Goal: Check status: Check status

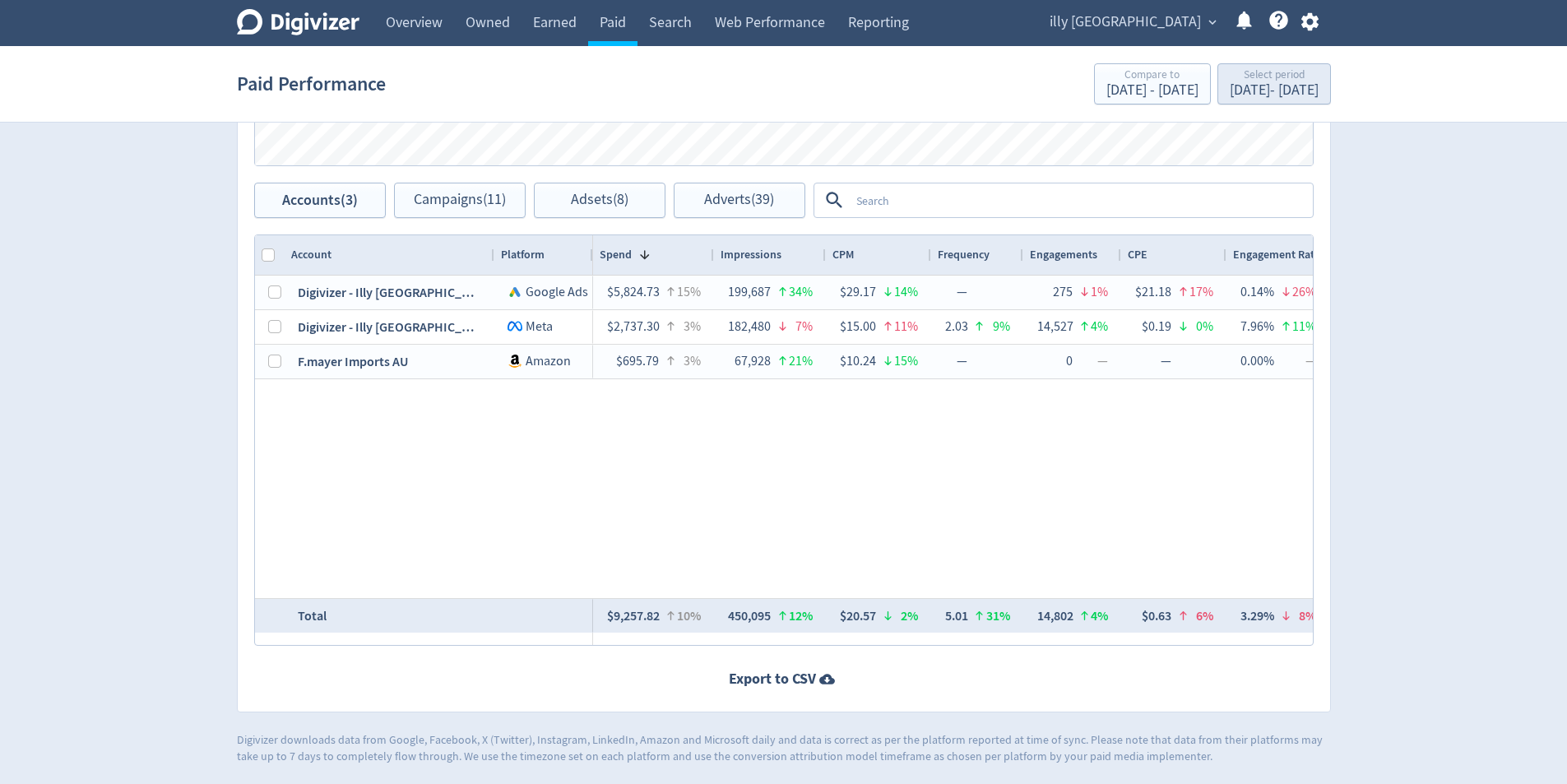
scroll to position [0, 2511]
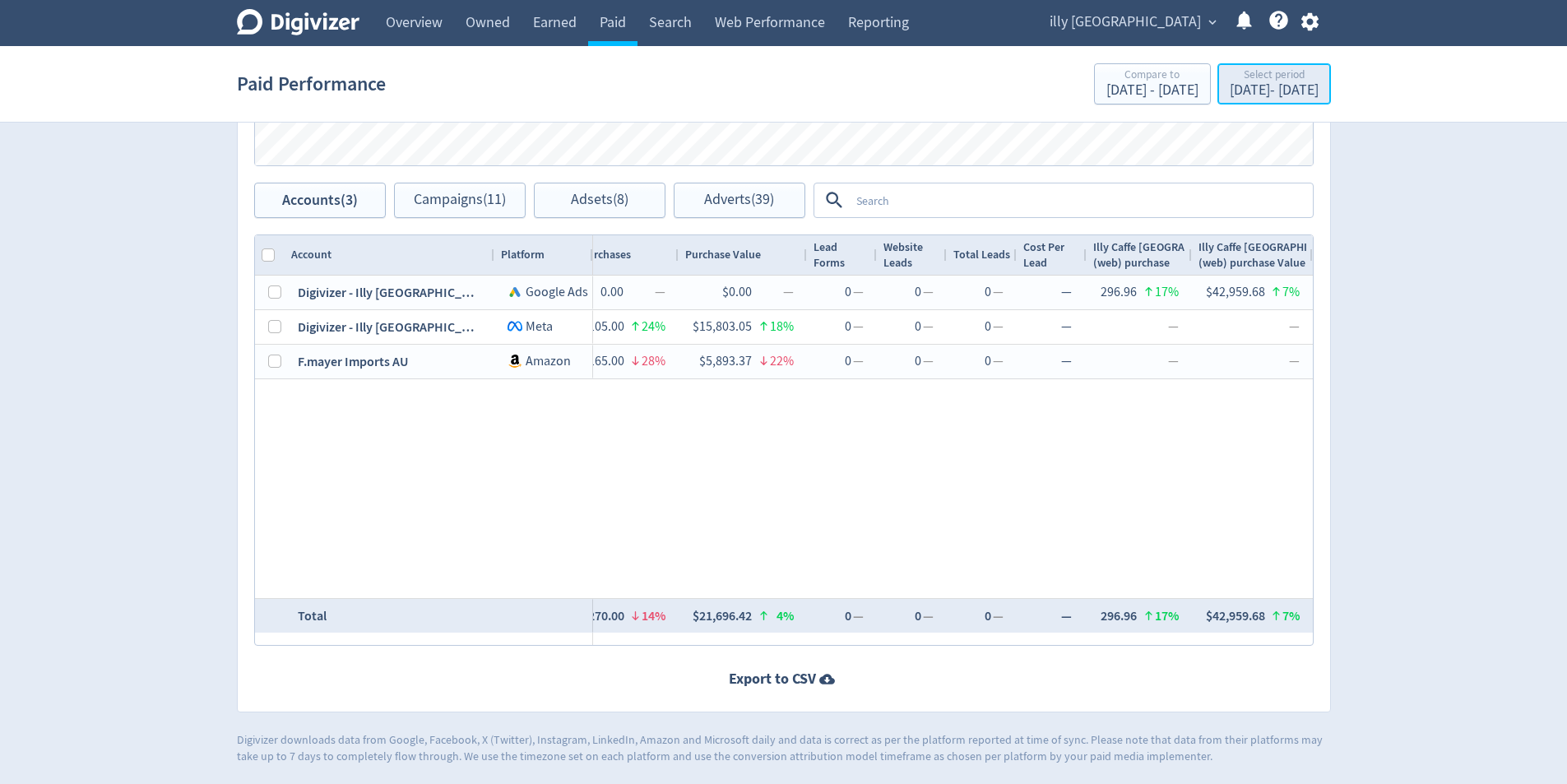
click at [1230, 90] on div "[DATE] - [DATE]" at bounding box center [1274, 90] width 89 height 14
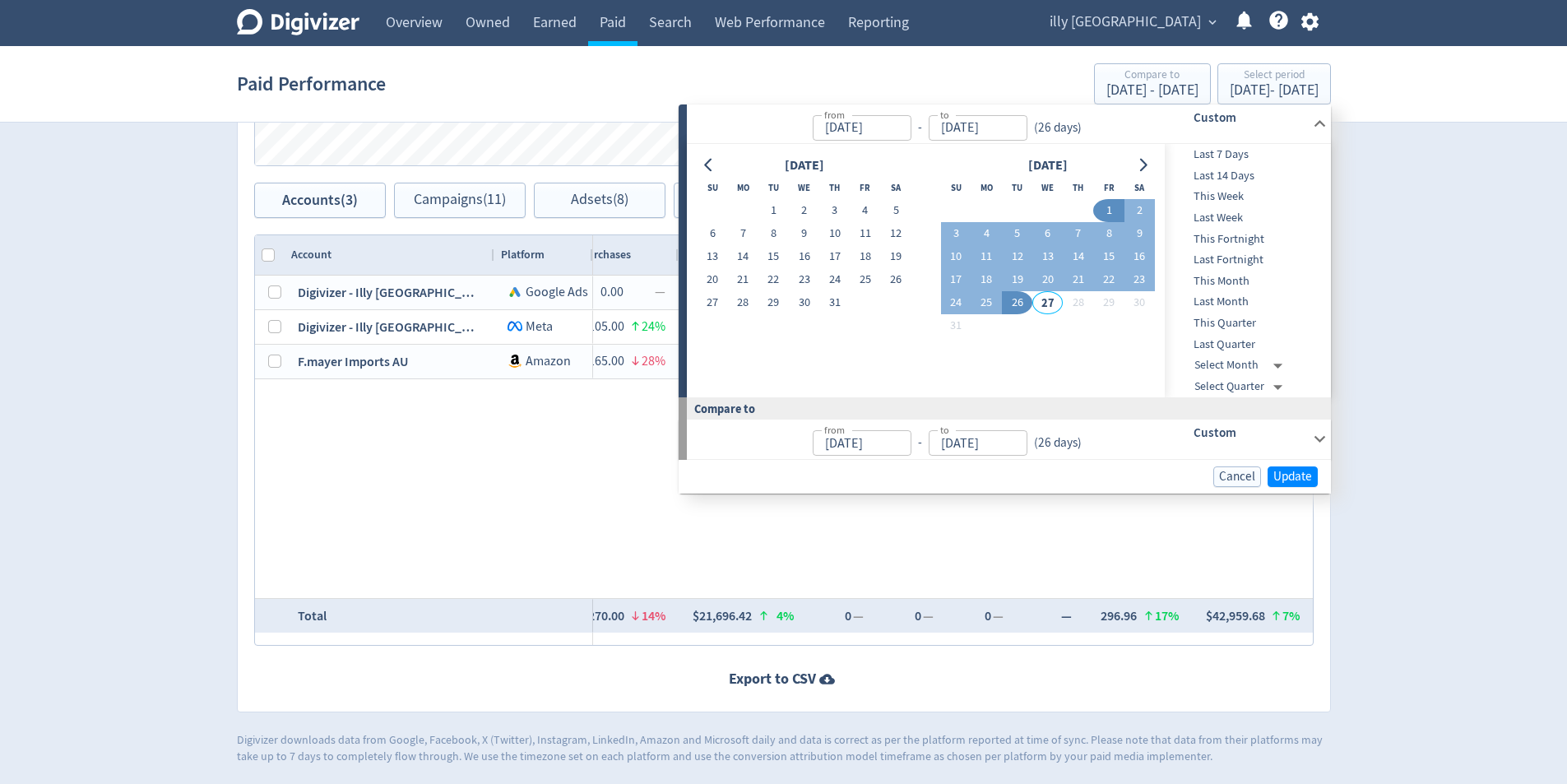
click at [1010, 302] on button "26" at bounding box center [1017, 302] width 31 height 23
type input "[DATE]"
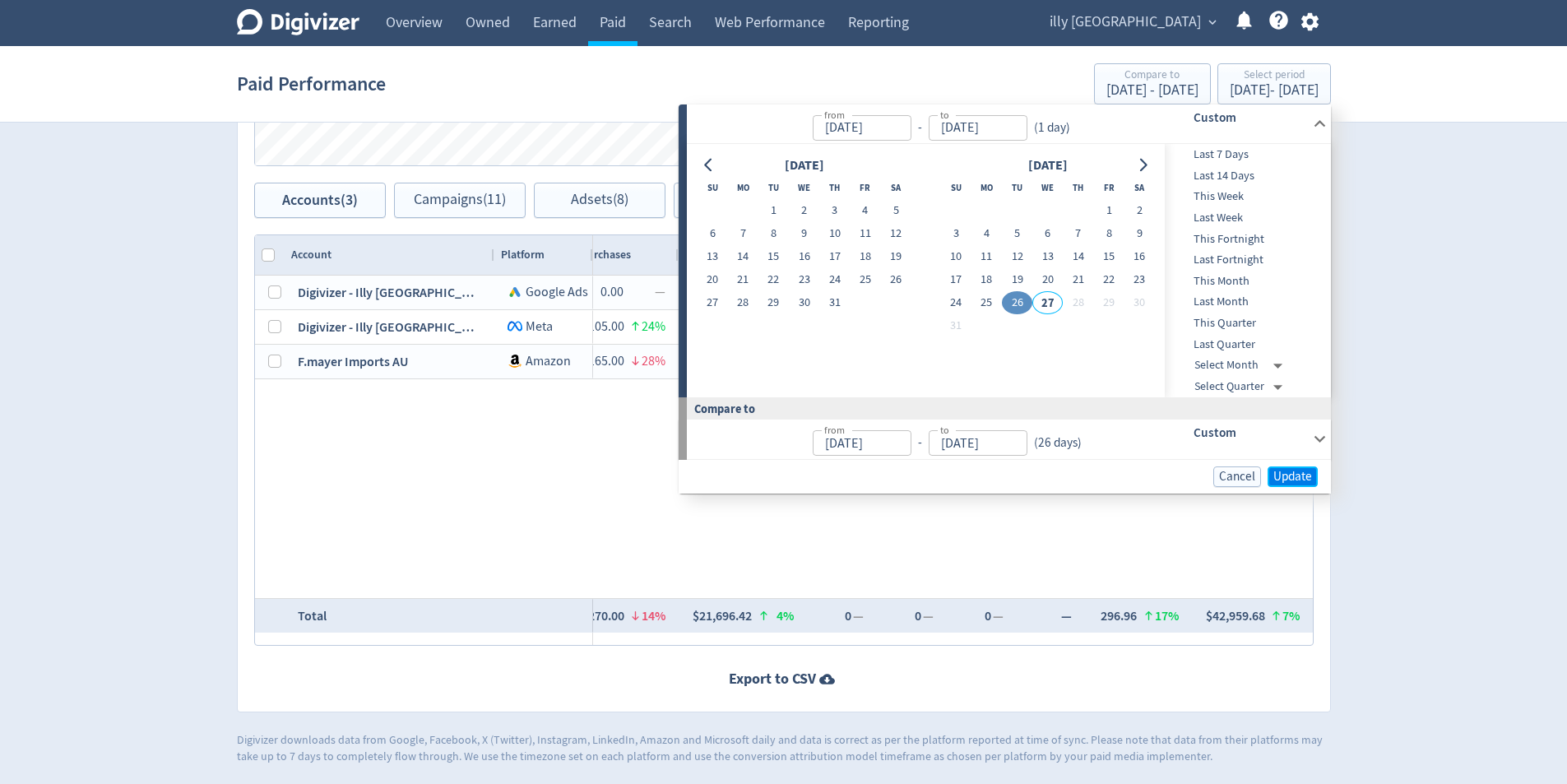
click at [1317, 474] on button "Update" at bounding box center [1293, 476] width 50 height 20
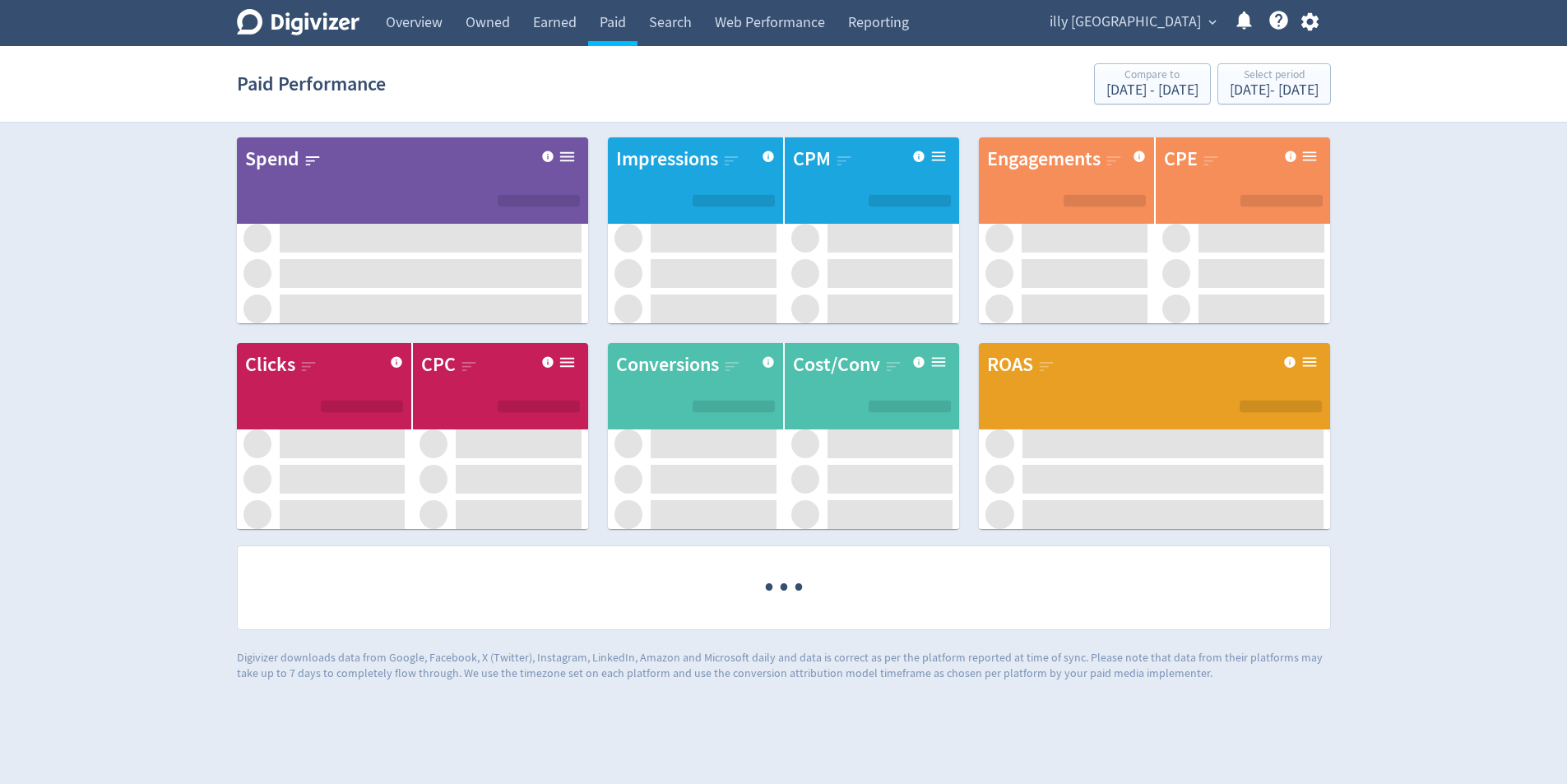
scroll to position [0, 0]
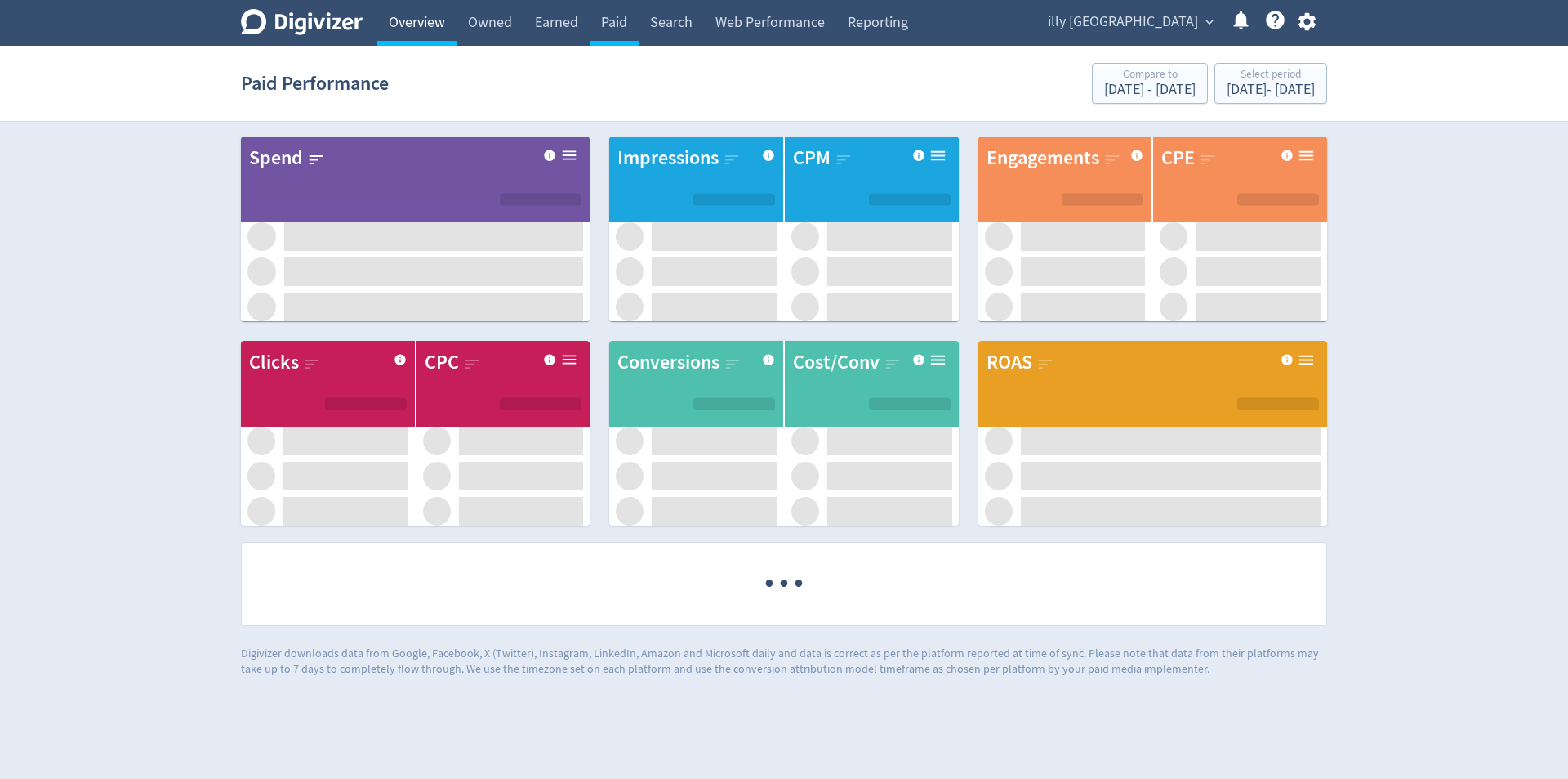
click at [410, 23] on link "Overview" at bounding box center [416, 23] width 80 height 46
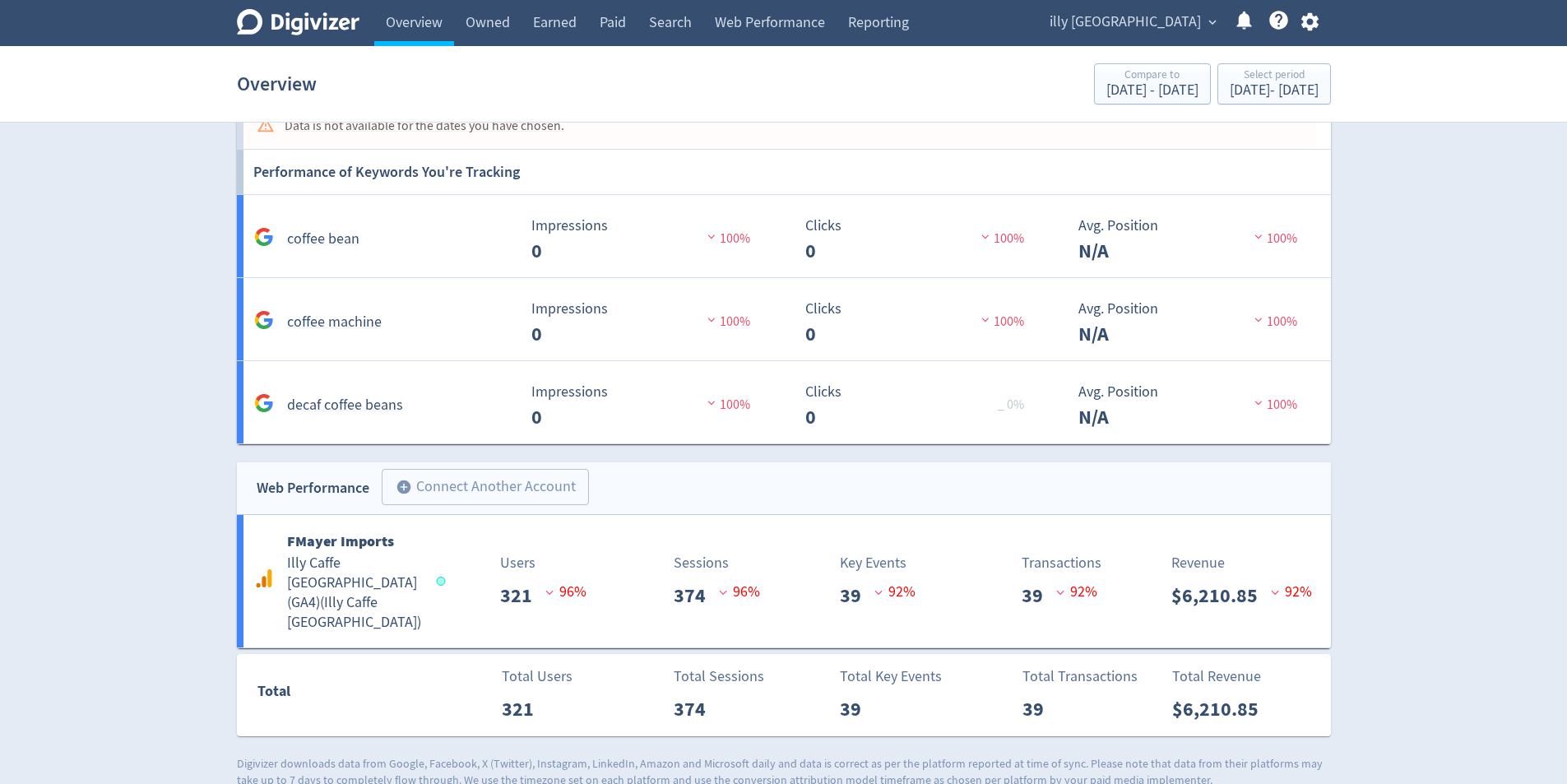
scroll to position [1376, 0]
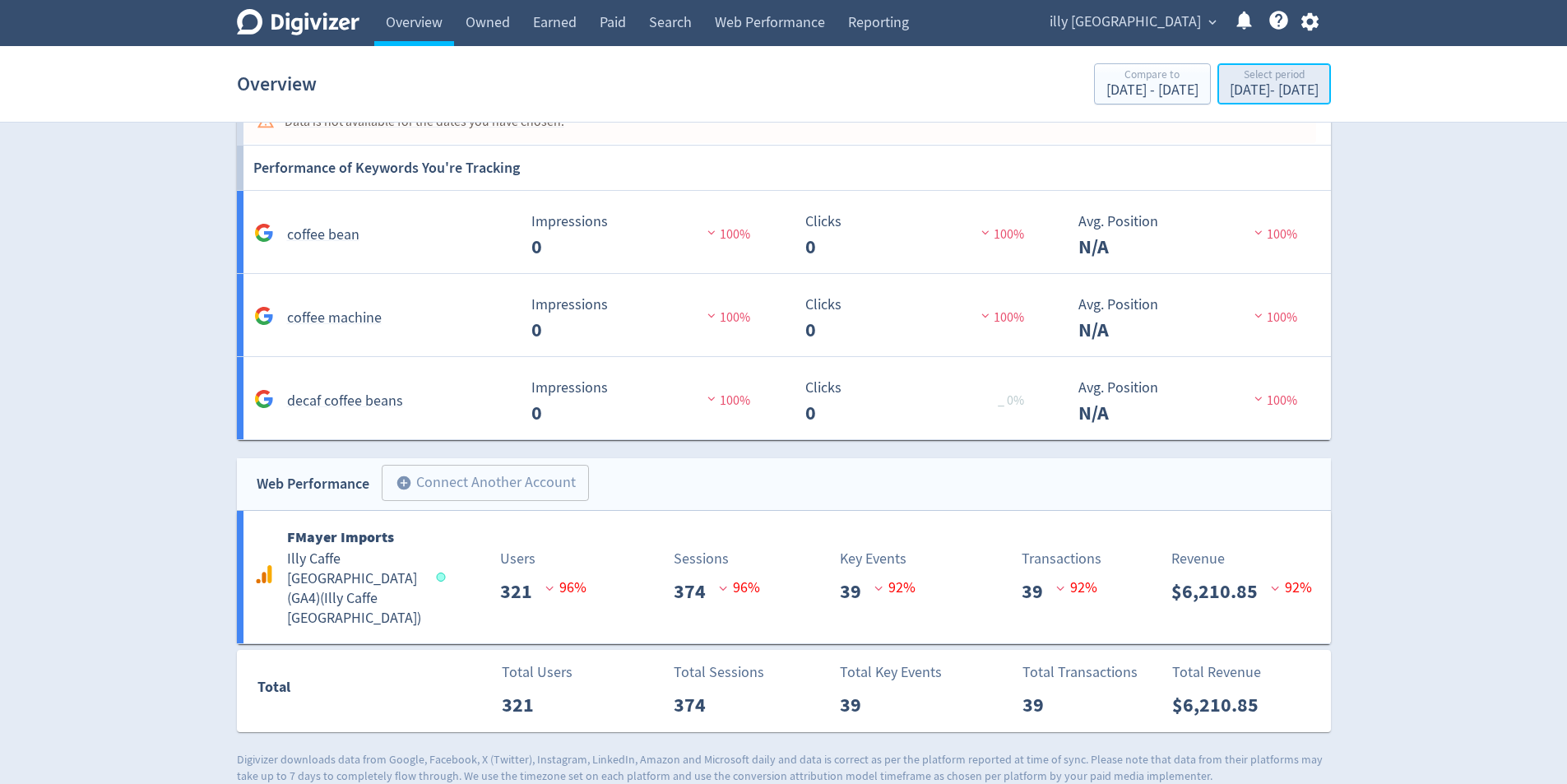
click at [1313, 94] on div "[DATE] - [DATE]" at bounding box center [1274, 90] width 89 height 14
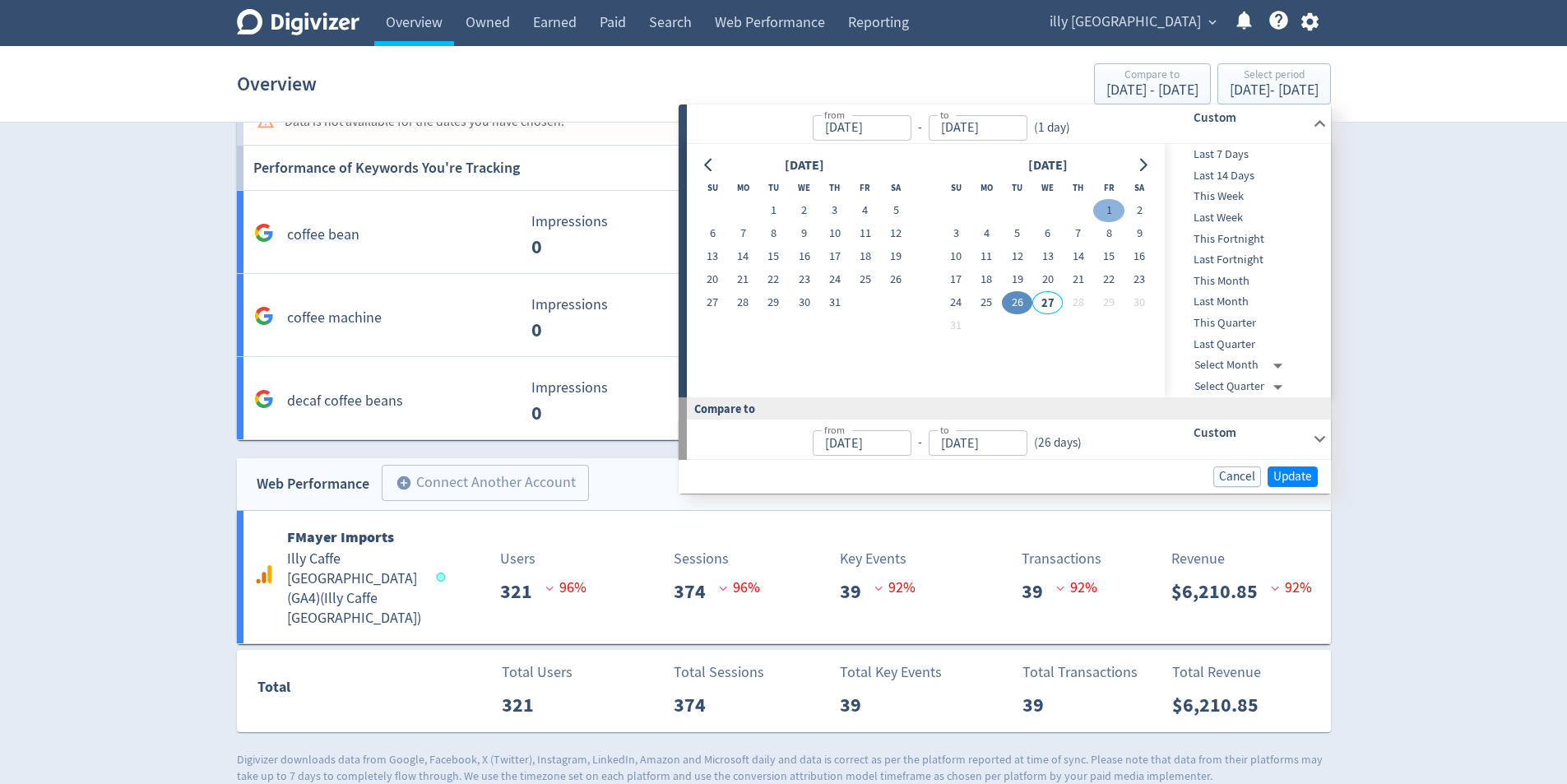
click at [1107, 210] on button "1" at bounding box center [1109, 210] width 31 height 23
type input "[DATE]"
click at [1018, 303] on button "26" at bounding box center [1017, 302] width 31 height 23
type input "[DATE]"
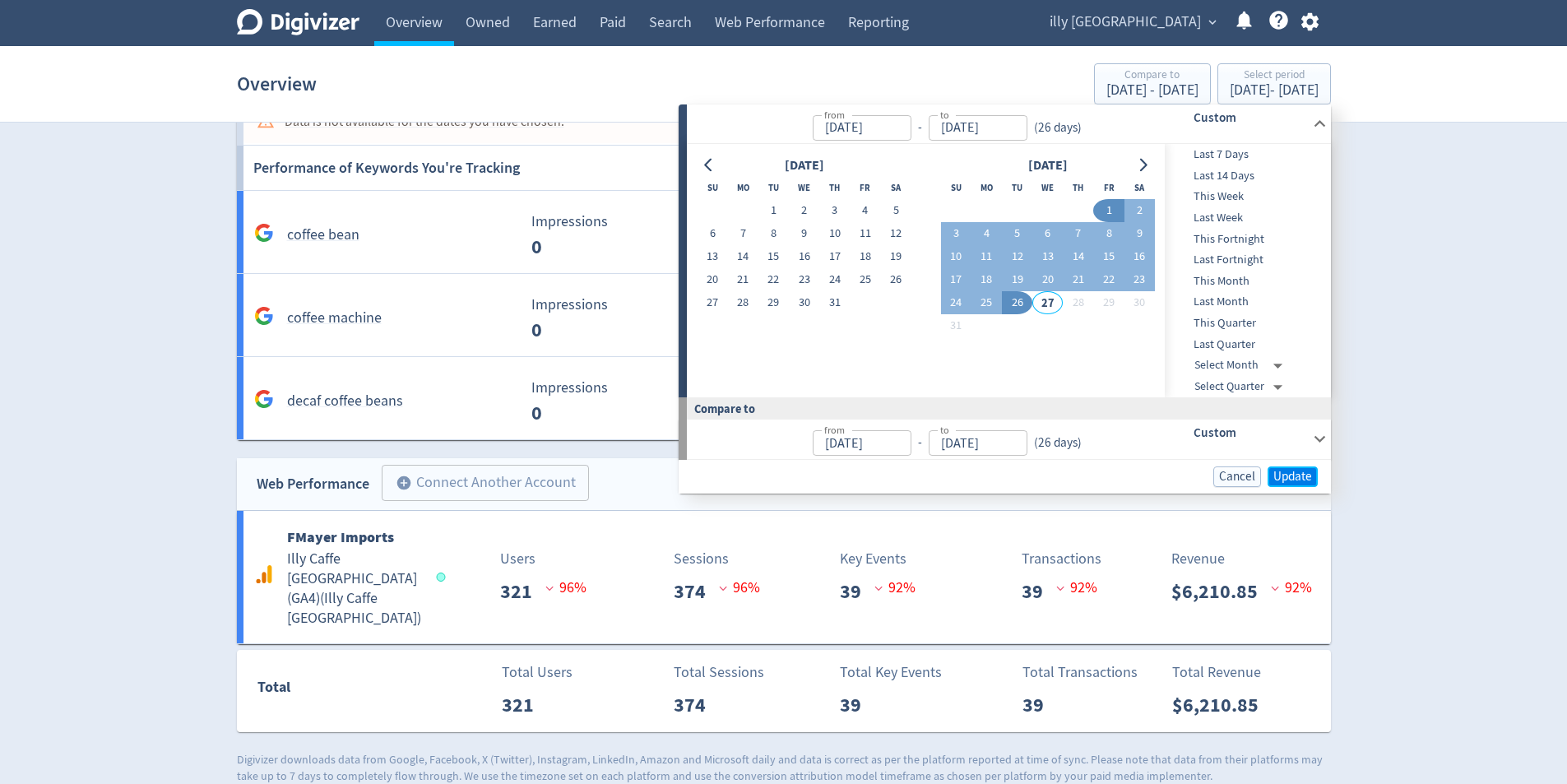
click at [1300, 476] on span "Update" at bounding box center [1293, 476] width 39 height 13
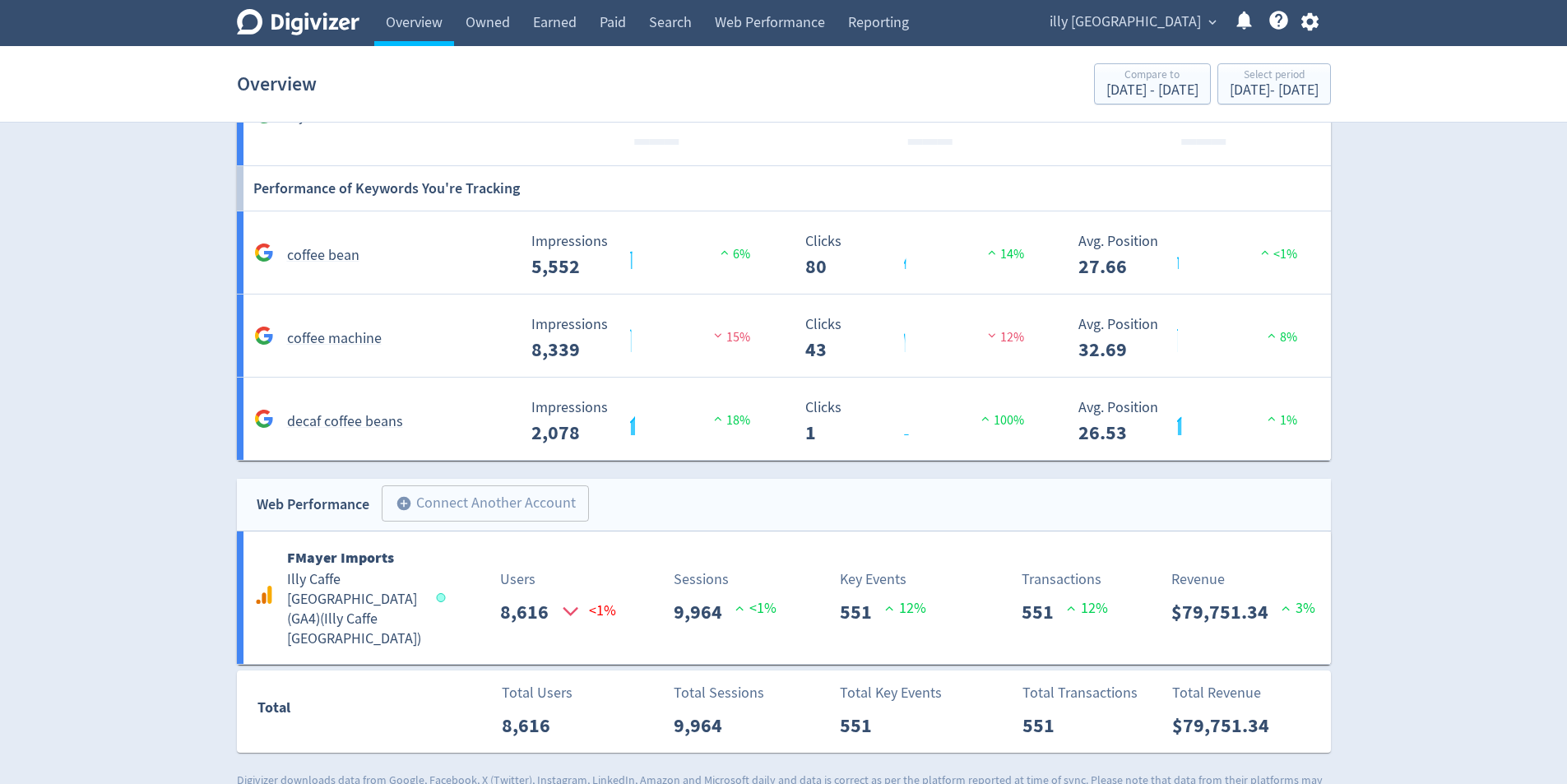
scroll to position [1414, 0]
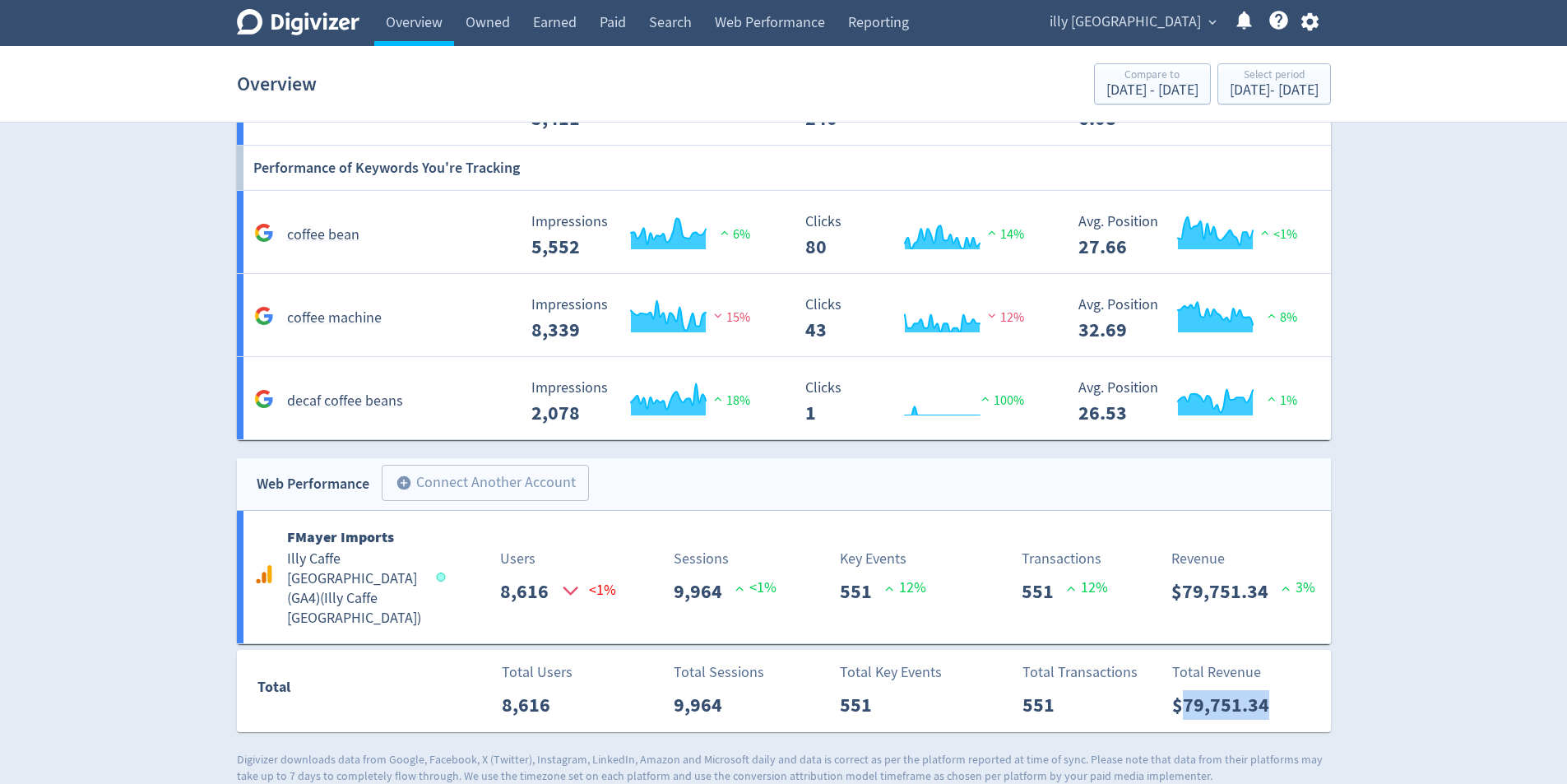
drag, startPoint x: 1183, startPoint y: 685, endPoint x: 1379, endPoint y: 679, distance: 196.1
copy p "79,751.34"
